Goal: Task Accomplishment & Management: Use online tool/utility

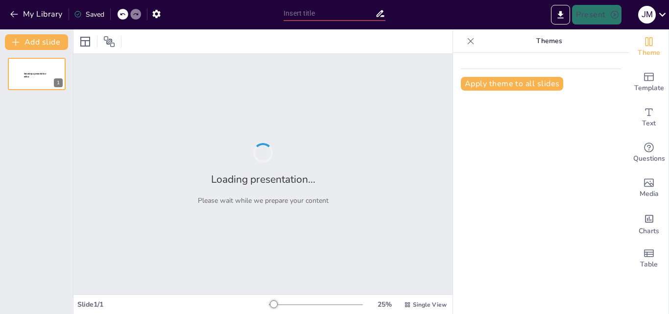
type input "Tecnologías Emergentes que Transforman el Mundo Digital"
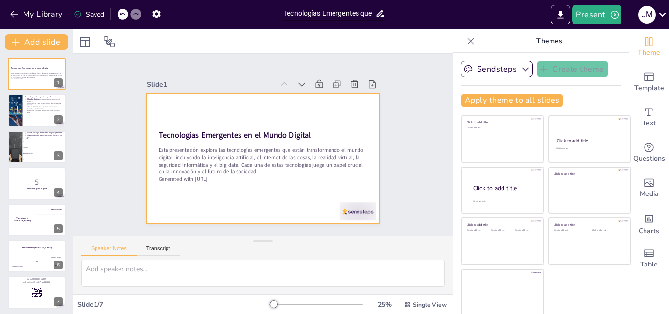
checkbox input "true"
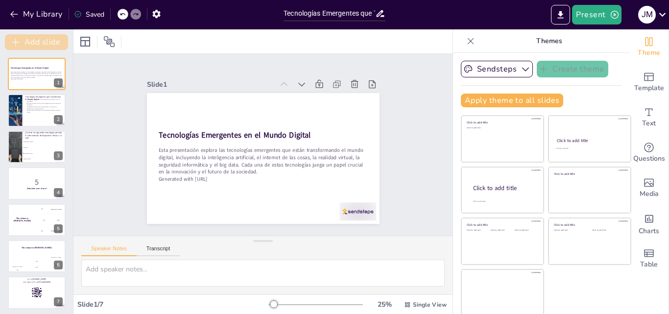
click at [44, 46] on button "Add slide" at bounding box center [36, 42] width 63 height 16
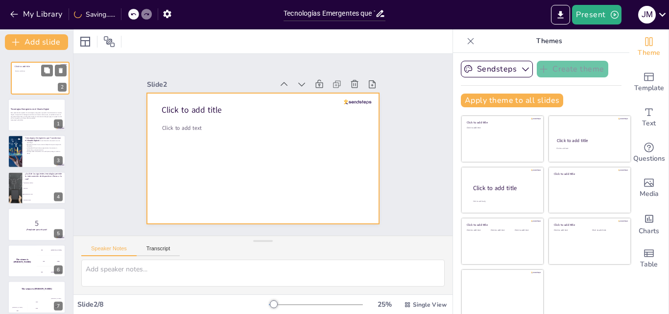
drag, startPoint x: 33, startPoint y: 114, endPoint x: 37, endPoint y: 75, distance: 38.4
click at [37, 75] on div at bounding box center [40, 78] width 58 height 32
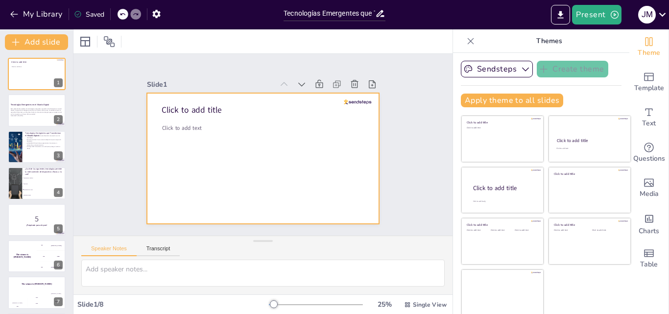
click at [237, 94] on span "Click to add title" at bounding box center [257, 66] width 40 height 58
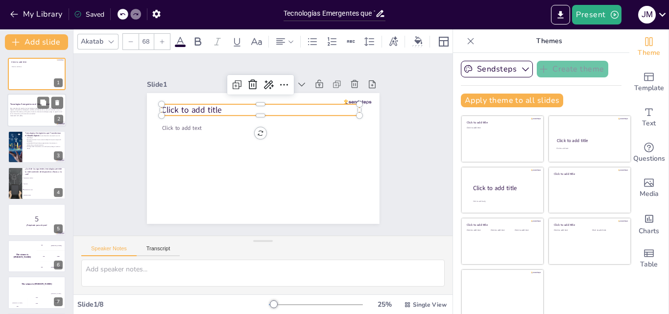
click at [39, 116] on p "Generated with [URL]" at bounding box center [36, 116] width 53 height 2
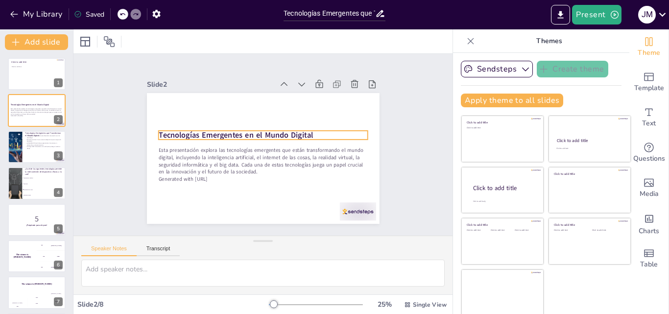
click at [203, 132] on strong "Tecnologías Emergentes en el Mundo Digital" at bounding box center [246, 120] width 131 height 99
checkbox input "true"
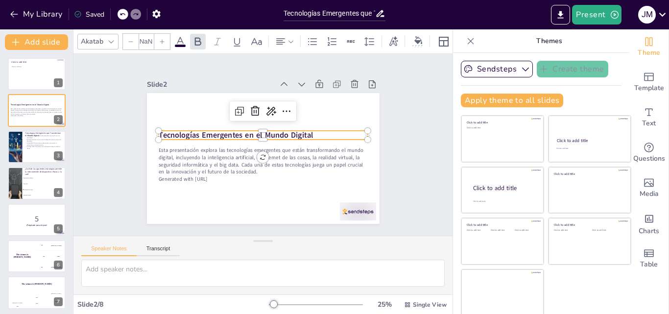
type input "48"
click at [293, 123] on icon at bounding box center [301, 131] width 17 height 17
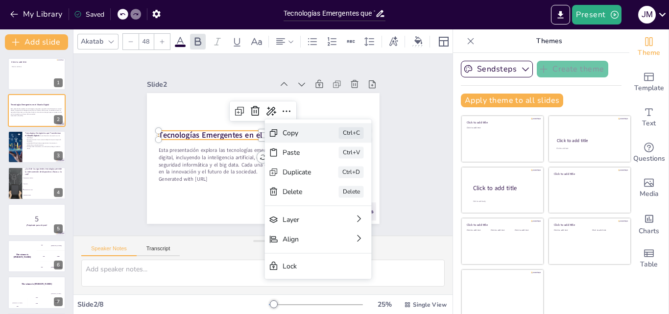
click at [328, 216] on div "Copy" at bounding box center [343, 226] width 30 height 20
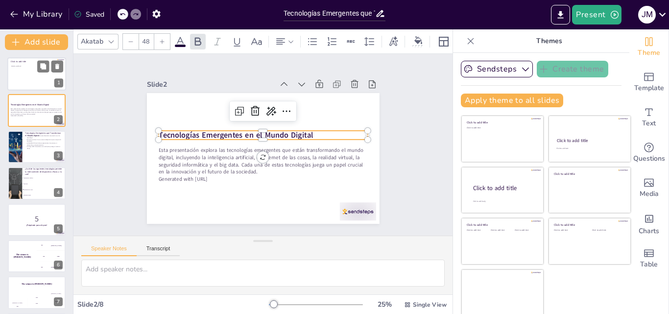
click at [49, 83] on div at bounding box center [36, 73] width 59 height 33
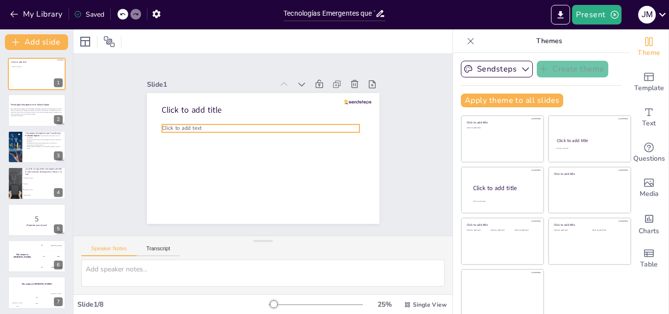
click at [214, 87] on span "Click to add text" at bounding box center [228, 69] width 29 height 36
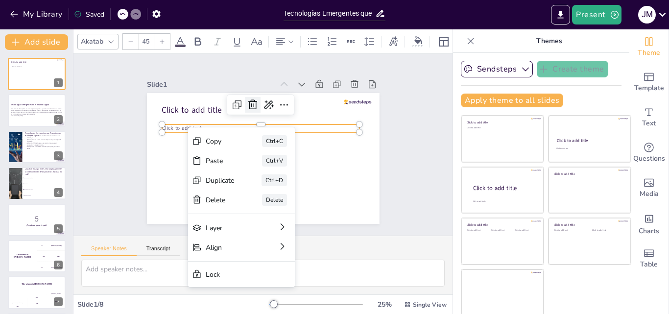
click at [260, 103] on icon at bounding box center [265, 103] width 11 height 12
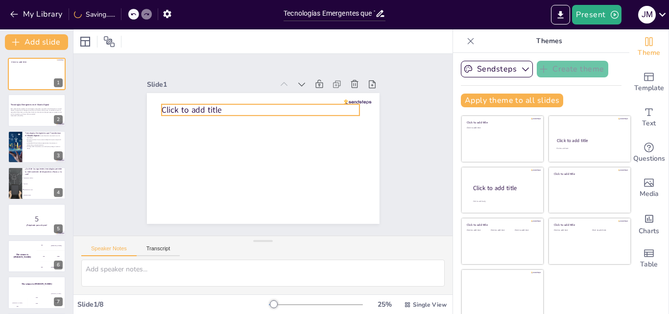
click at [210, 101] on span "Click to add title" at bounding box center [212, 84] width 60 height 35
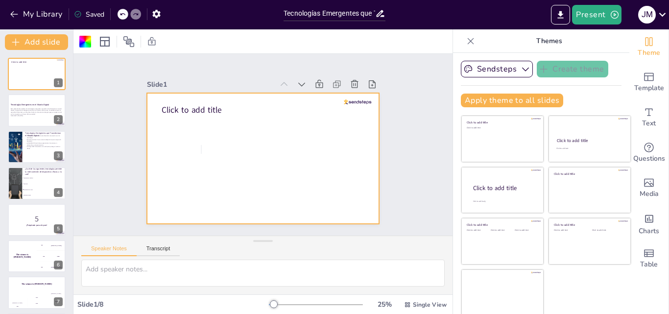
click at [188, 135] on div at bounding box center [251, 137] width 230 height 267
click at [643, 113] on icon "Add text boxes" at bounding box center [649, 112] width 12 height 12
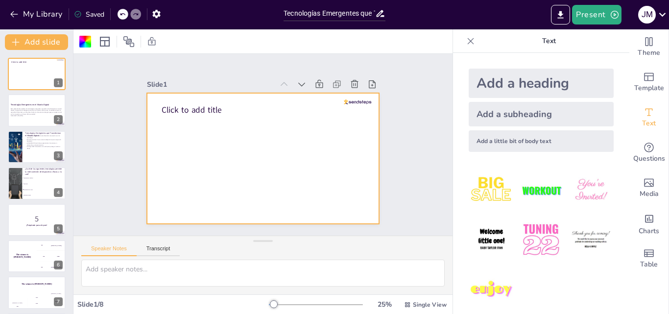
click at [465, 46] on div at bounding box center [471, 41] width 16 height 16
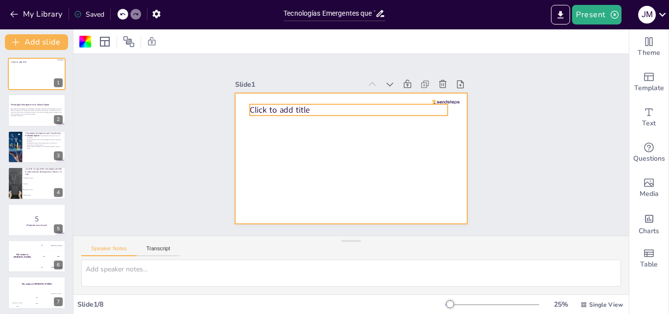
click at [275, 108] on span "Click to add title" at bounding box center [280, 109] width 60 height 11
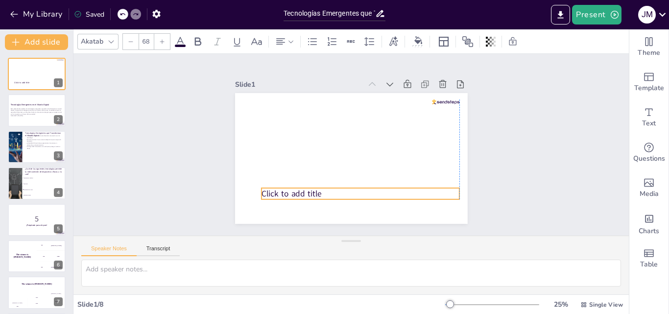
drag, startPoint x: 278, startPoint y: 107, endPoint x: 290, endPoint y: 191, distance: 84.6
click at [296, 115] on span "Click to add title" at bounding box center [301, 85] width 11 height 60
click at [313, 100] on span "Click to add title" at bounding box center [330, 71] width 35 height 60
click at [315, 149] on p "Click to add title" at bounding box center [323, 103] width 186 height 91
click at [315, 190] on p "Click to add title" at bounding box center [309, 173] width 91 height 186
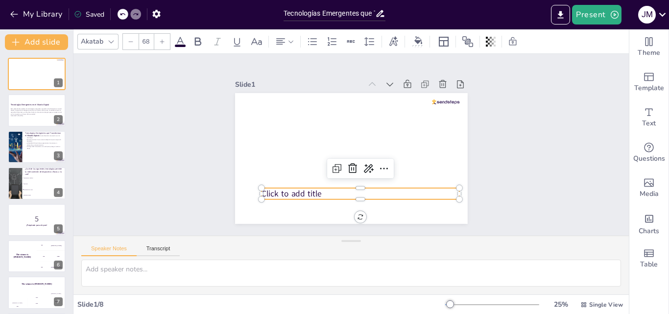
click at [401, 192] on span "Click to add title" at bounding box center [415, 186] width 29 height 61
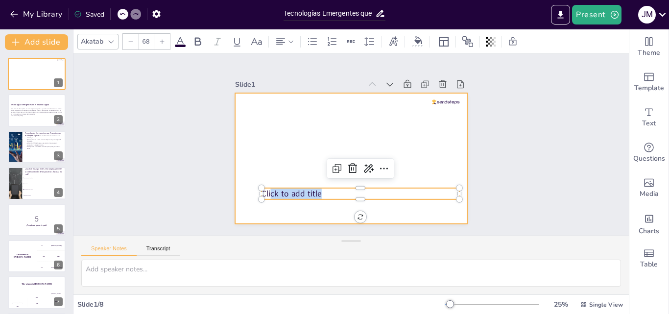
drag, startPoint x: 313, startPoint y: 192, endPoint x: 238, endPoint y: 192, distance: 74.4
click at [238, 192] on div "Click to add title" at bounding box center [344, 157] width 265 height 214
checkbox input "true"
click at [270, 157] on div at bounding box center [344, 156] width 267 height 229
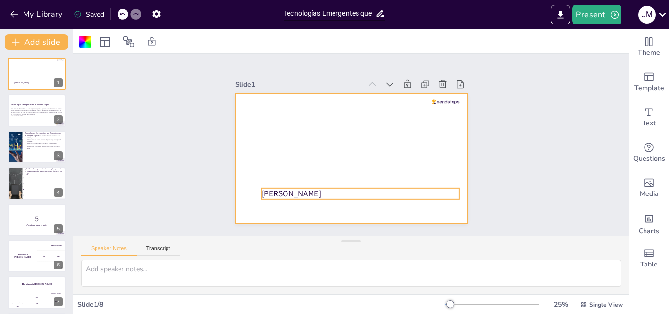
click at [368, 190] on p "[PERSON_NAME]" at bounding box center [312, 177] width 109 height 177
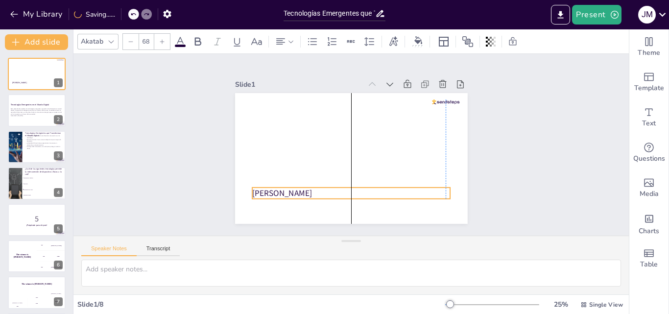
drag, startPoint x: 451, startPoint y: 191, endPoint x: 440, endPoint y: 190, distance: 11.8
click at [415, 190] on p "[PERSON_NAME]" at bounding box center [326, 186] width 177 height 109
drag, startPoint x: 442, startPoint y: 190, endPoint x: 318, endPoint y: 189, distance: 124.8
click at [347, 188] on div "[PERSON_NAME]" at bounding box center [337, 143] width 154 height 245
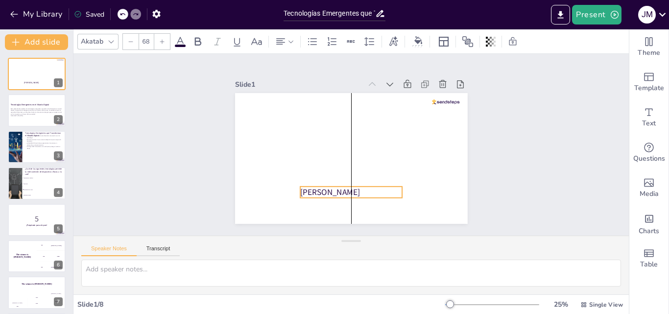
drag, startPoint x: 312, startPoint y: 185, endPoint x: 364, endPoint y: 184, distance: 51.4
click at [326, 184] on span "[PERSON_NAME]" at bounding box center [302, 161] width 48 height 52
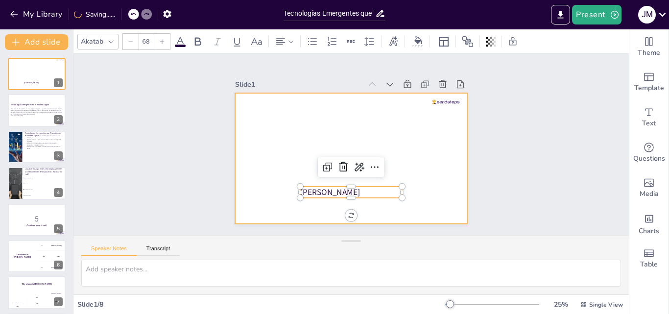
click at [382, 121] on div at bounding box center [344, 156] width 267 height 229
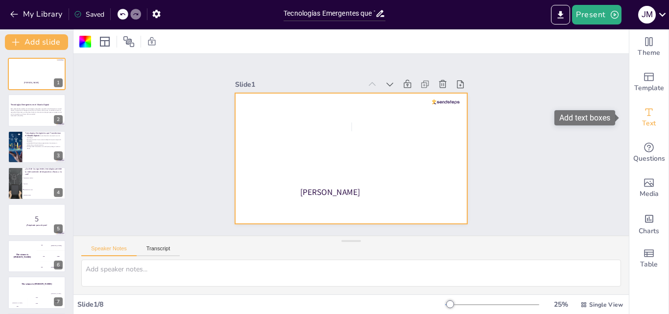
click at [652, 120] on div "Text" at bounding box center [648, 117] width 39 height 35
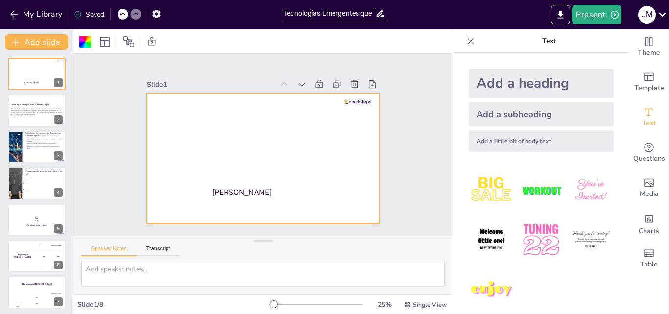
click at [557, 84] on div "Add a heading" at bounding box center [540, 83] width 145 height 29
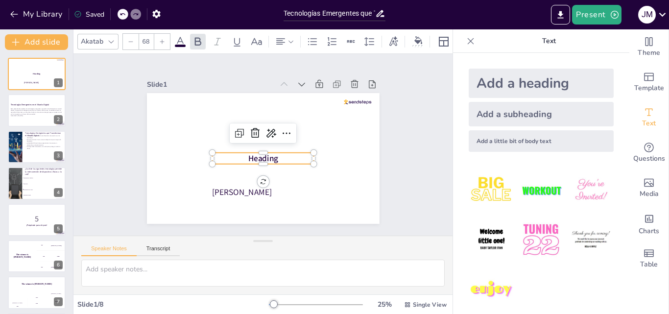
click at [270, 155] on span "Heading" at bounding box center [254, 155] width 31 height 27
click at [268, 155] on span "Heading" at bounding box center [254, 155] width 31 height 27
click at [268, 155] on span "Heading" at bounding box center [256, 156] width 32 height 25
drag, startPoint x: 272, startPoint y: 155, endPoint x: 224, endPoint y: 155, distance: 48.0
click at [224, 155] on p "Heading" at bounding box center [260, 158] width 102 height 32
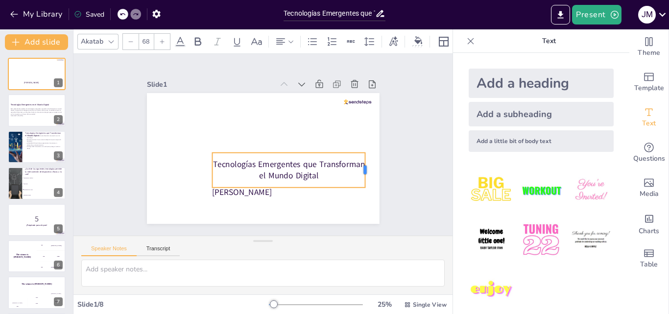
drag, startPoint x: 312, startPoint y: 166, endPoint x: 315, endPoint y: 161, distance: 5.7
click at [348, 211] on div at bounding box center [334, 227] width 27 height 33
drag, startPoint x: 258, startPoint y: 150, endPoint x: 249, endPoint y: 139, distance: 14.6
click at [249, 139] on div "[PERSON_NAME] Emergentes que Transforman el Mundo Digital" at bounding box center [256, 156] width 267 height 229
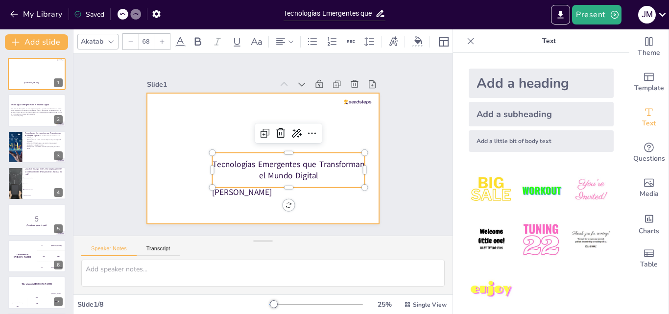
drag, startPoint x: 248, startPoint y: 153, endPoint x: 238, endPoint y: 139, distance: 16.8
click at [238, 139] on div "[PERSON_NAME] Emergentes que Transforman el Mundo Digital" at bounding box center [254, 154] width 260 height 253
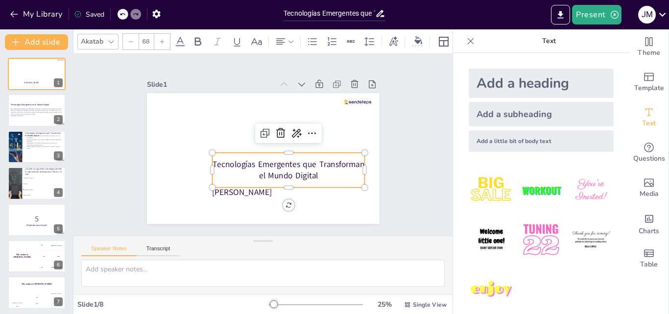
drag, startPoint x: 250, startPoint y: 153, endPoint x: 246, endPoint y: 148, distance: 6.3
click at [247, 148] on div "[PERSON_NAME] Emergentes que Transforman el Mundo Digital" at bounding box center [256, 157] width 267 height 230
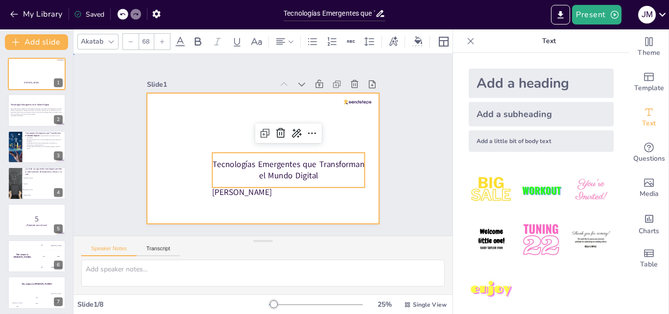
click at [228, 137] on div at bounding box center [252, 154] width 253 height 260
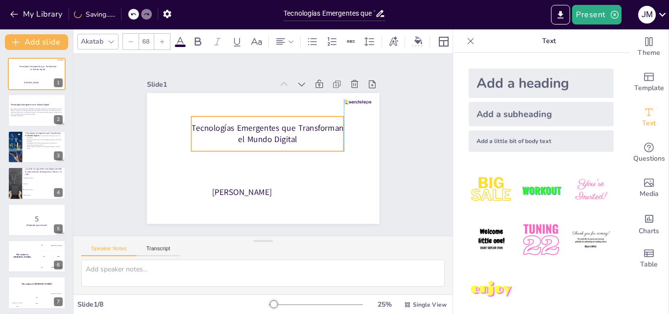
drag, startPoint x: 242, startPoint y: 154, endPoint x: 224, endPoint y: 117, distance: 40.7
click at [224, 117] on div "Tecnologías Emergentes que Transforman el Mundo Digital" at bounding box center [273, 138] width 144 height 118
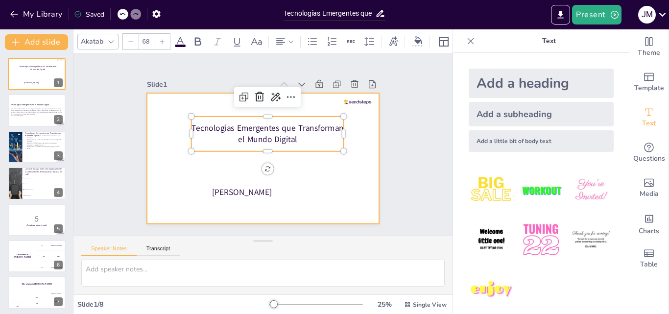
click at [355, 165] on div at bounding box center [361, 176] width 23 height 22
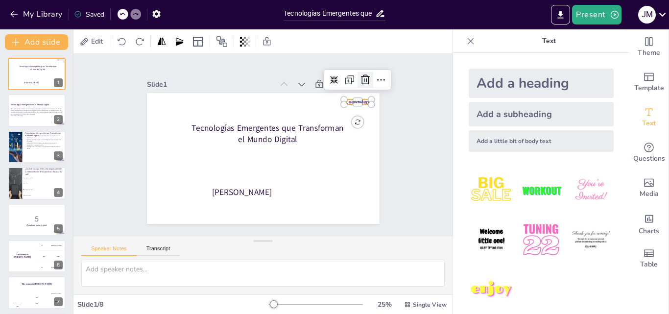
click at [375, 144] on icon at bounding box center [383, 152] width 17 height 17
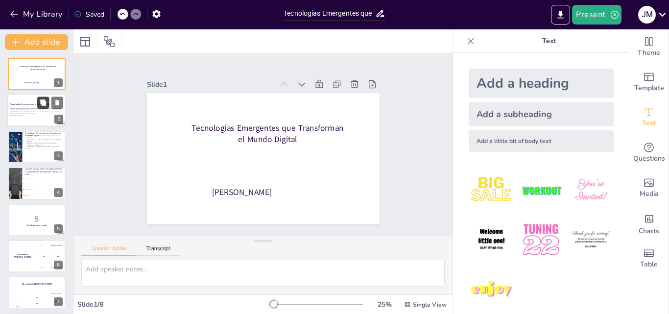
checkbox input "true"
click at [42, 104] on icon at bounding box center [43, 103] width 6 height 6
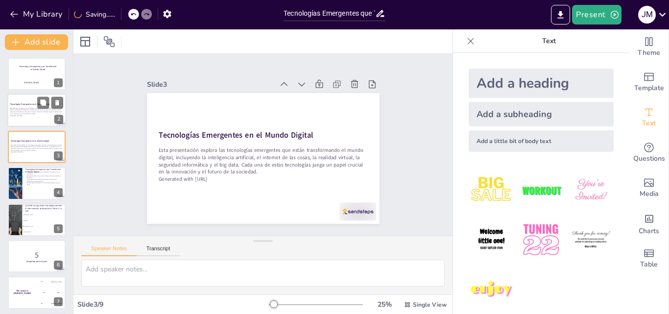
click at [27, 109] on p "Esta presentación explora las tecnologías emergentes que están transformando el…" at bounding box center [36, 110] width 53 height 7
click at [28, 141] on strong "Tecnologías Emergentes en el Mundo Digital" at bounding box center [29, 141] width 39 height 2
checkbox input "true"
click at [57, 137] on icon at bounding box center [57, 139] width 7 height 7
type textarea "Lo ipsumdolorsi ametconsec (AD) elit seddoeiusmodt in utlabo et dol mag aliquae…"
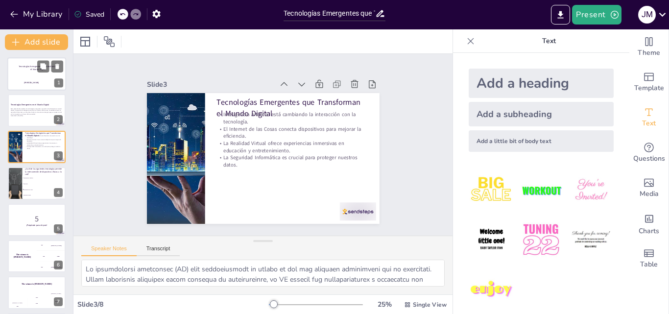
checkbox input "true"
click at [34, 78] on div at bounding box center [36, 73] width 59 height 33
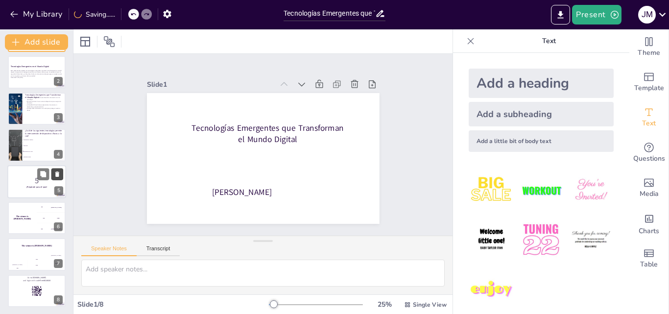
scroll to position [39, 0]
click at [34, 209] on div "The winner is [PERSON_NAME]" at bounding box center [21, 216] width 29 height 33
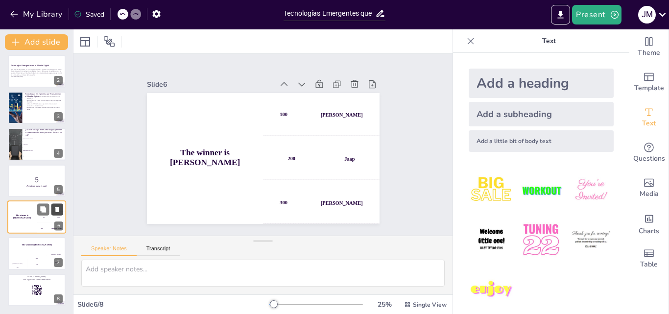
click at [59, 209] on icon at bounding box center [57, 209] width 4 height 5
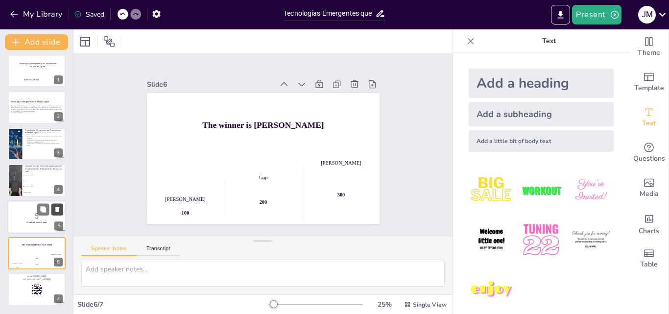
scroll to position [3, 0]
click at [36, 224] on div at bounding box center [36, 216] width 59 height 33
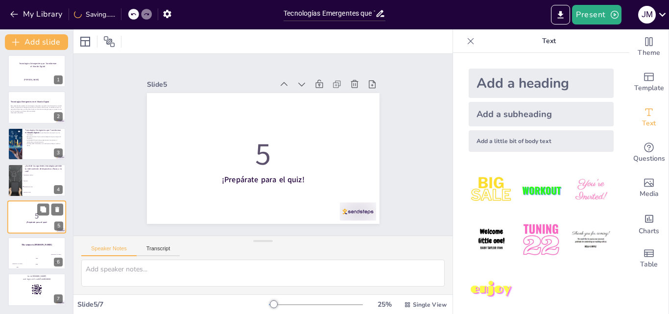
scroll to position [0, 0]
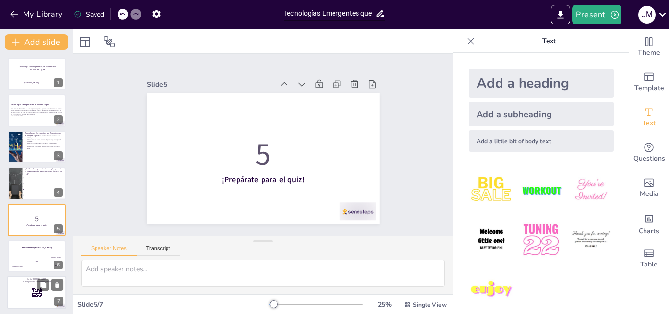
click at [32, 296] on rect at bounding box center [32, 297] width 0 height 2
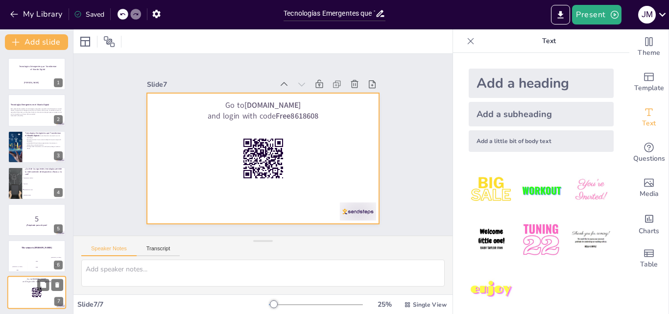
scroll to position [3, 0]
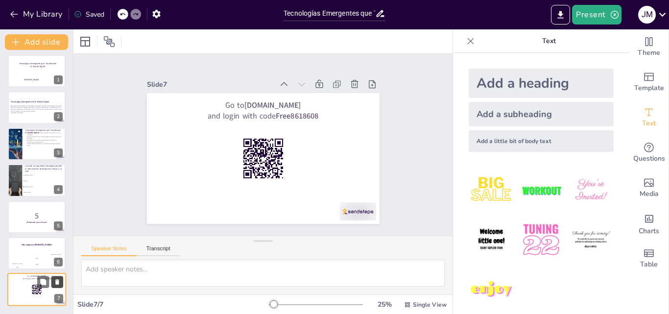
click at [55, 282] on icon at bounding box center [57, 282] width 7 height 7
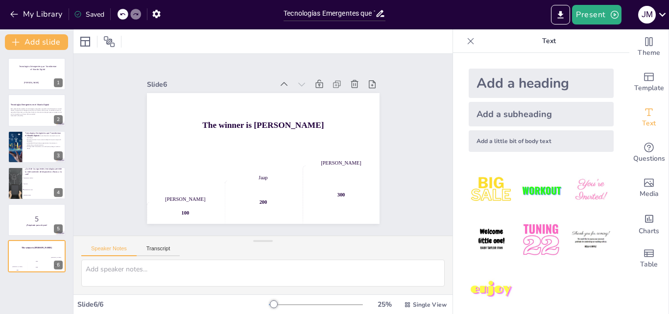
scroll to position [0, 0]
click at [60, 249] on icon at bounding box center [57, 248] width 7 height 7
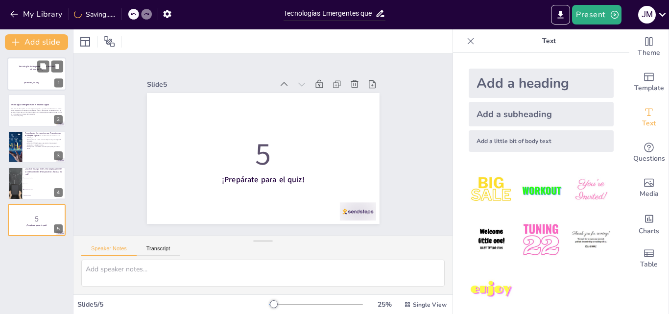
click at [25, 76] on div at bounding box center [36, 73] width 59 height 33
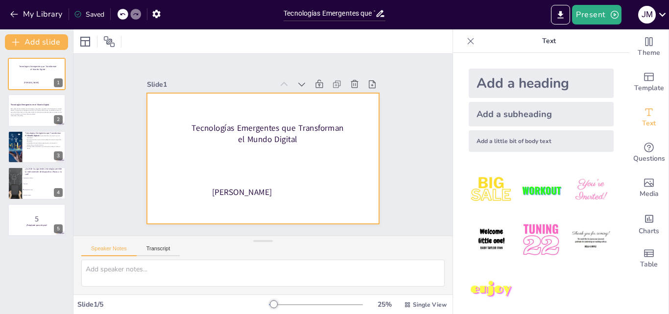
checkbox input "true"
